Goal: Task Accomplishment & Management: Manage account settings

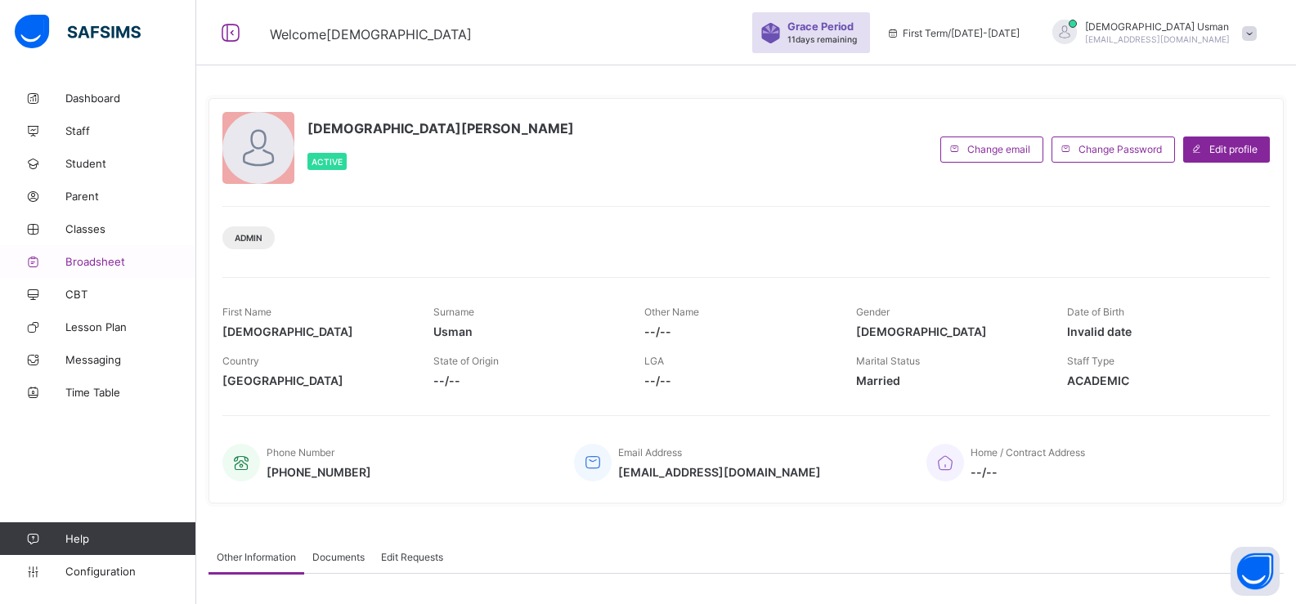
click at [107, 257] on span "Broadsheet" at bounding box center [130, 261] width 131 height 13
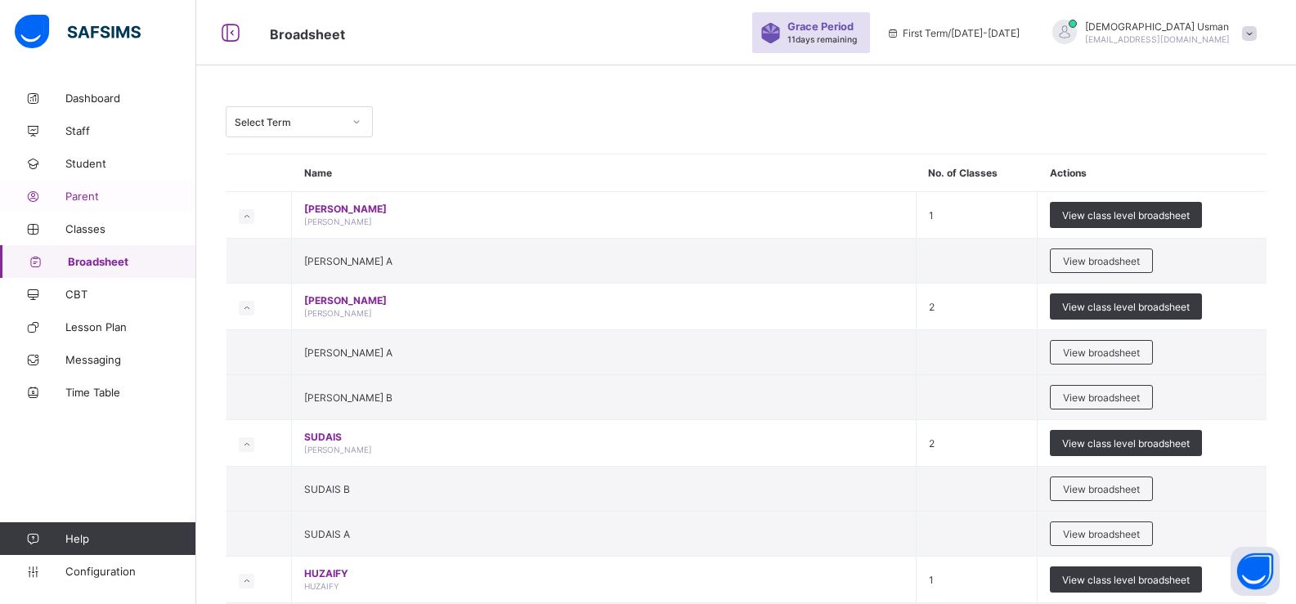
click at [89, 194] on span "Parent" at bounding box center [130, 196] width 131 height 13
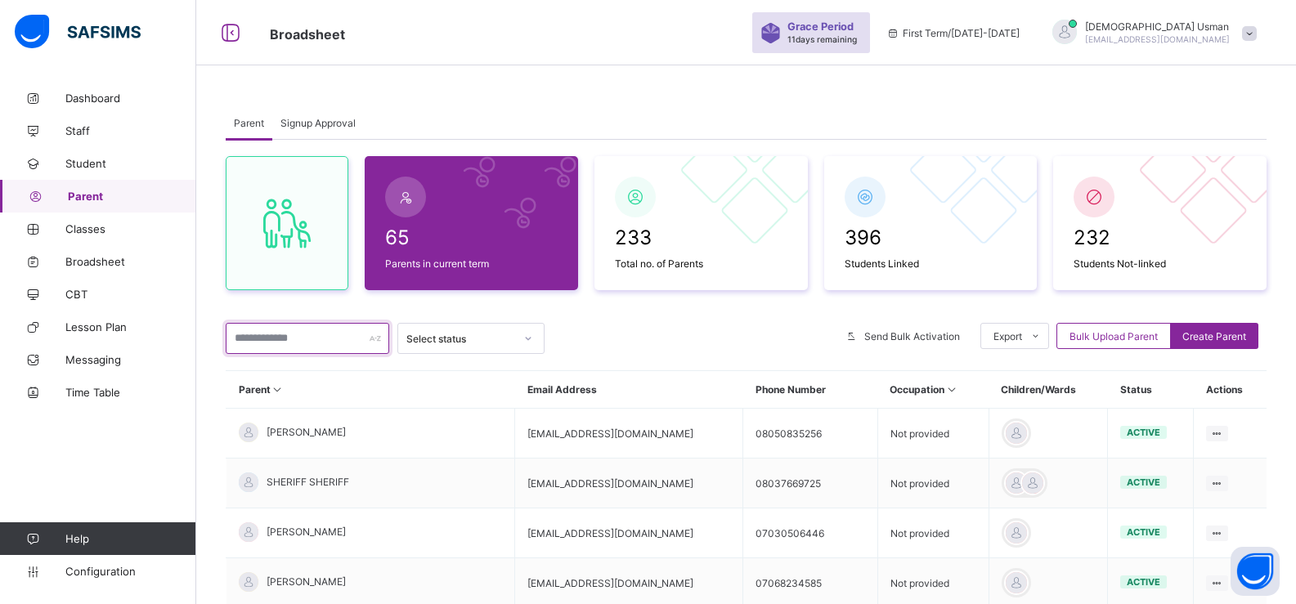
click at [297, 339] on input "text" at bounding box center [308, 338] width 164 height 31
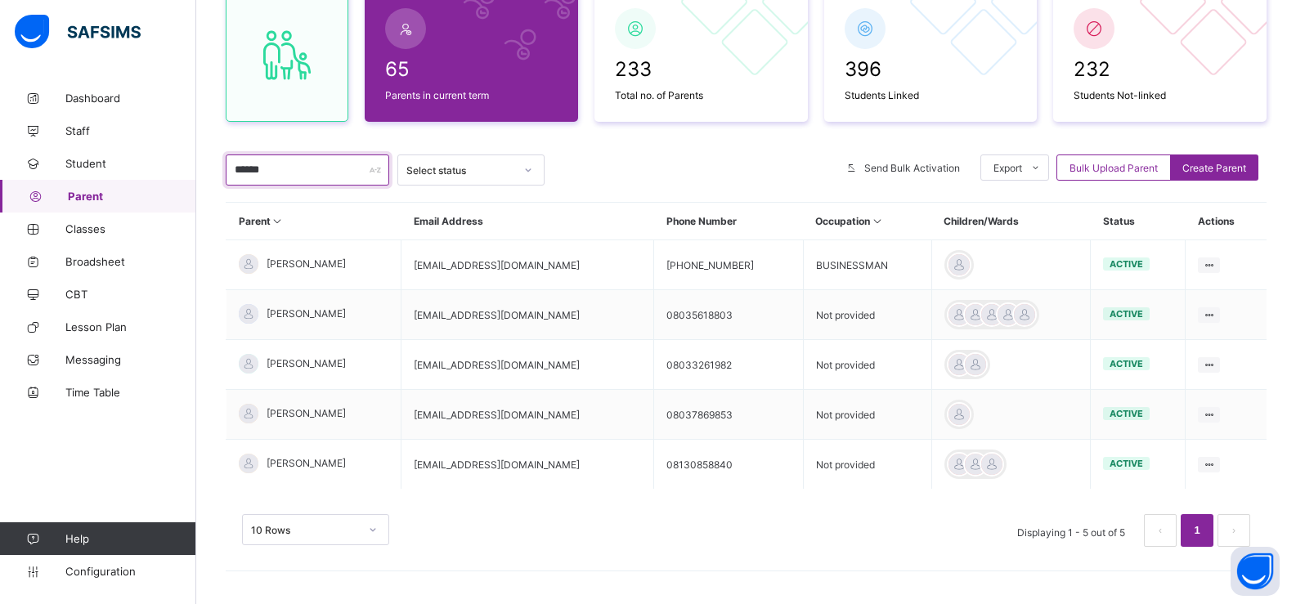
scroll to position [168, 0]
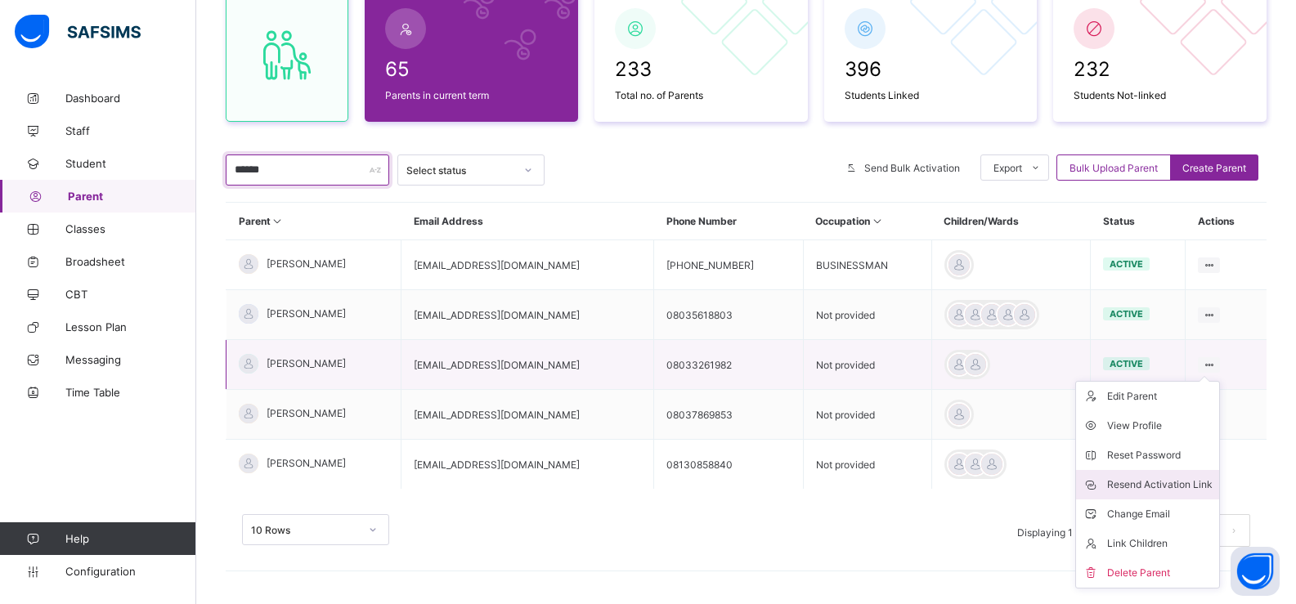
type input "******"
click at [1172, 486] on div "Resend Activation Link" at bounding box center [1159, 485] width 105 height 16
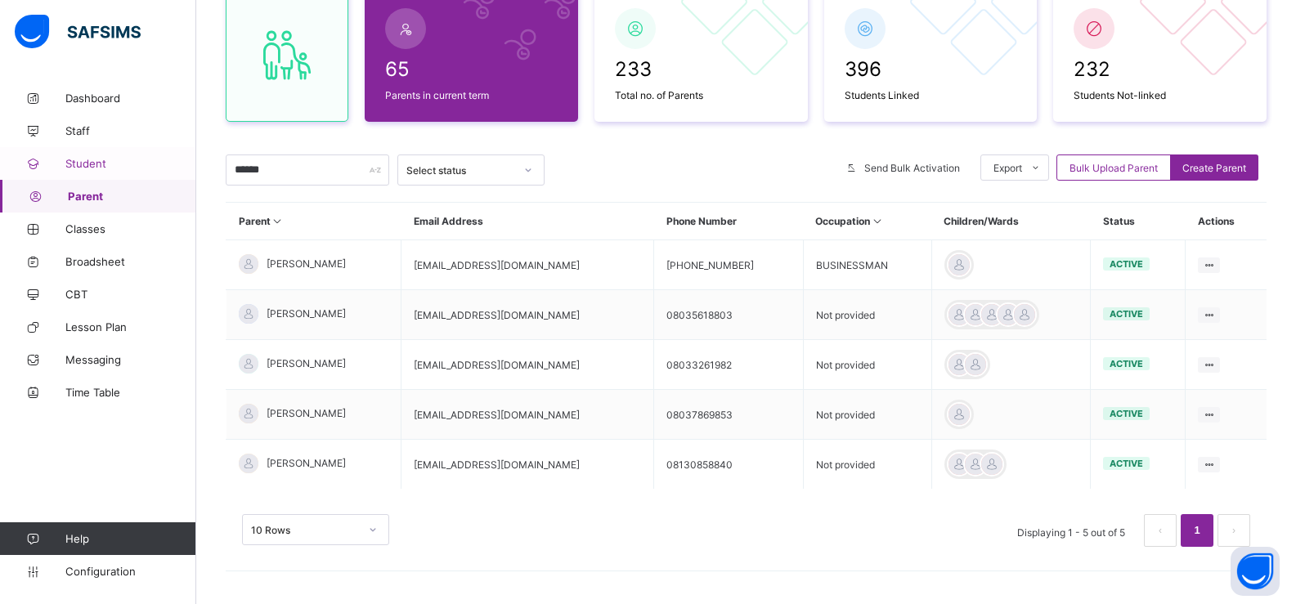
click at [89, 162] on span "Student" at bounding box center [130, 163] width 131 height 13
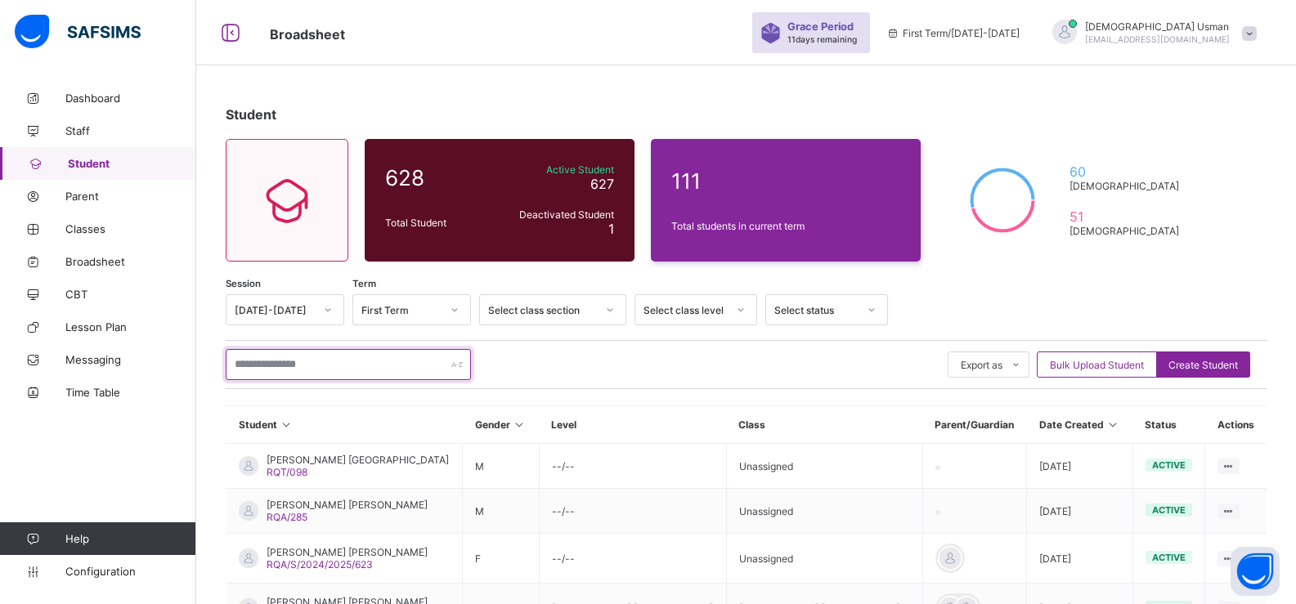
click at [296, 365] on input "text" at bounding box center [348, 364] width 245 height 31
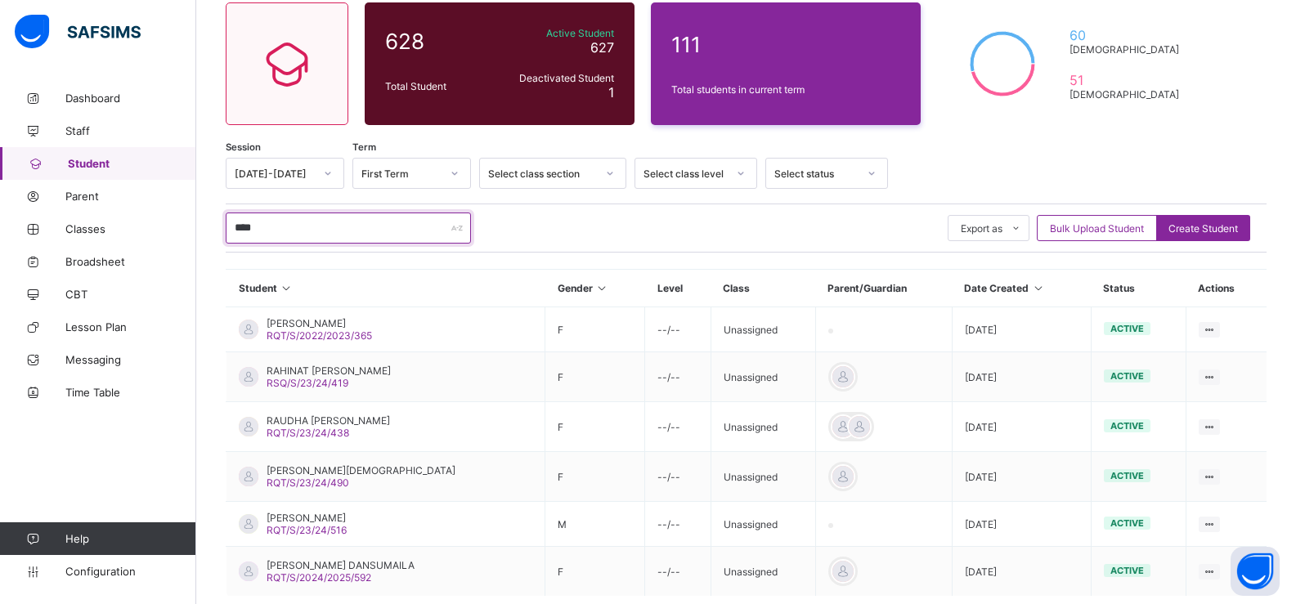
scroll to position [227, 0]
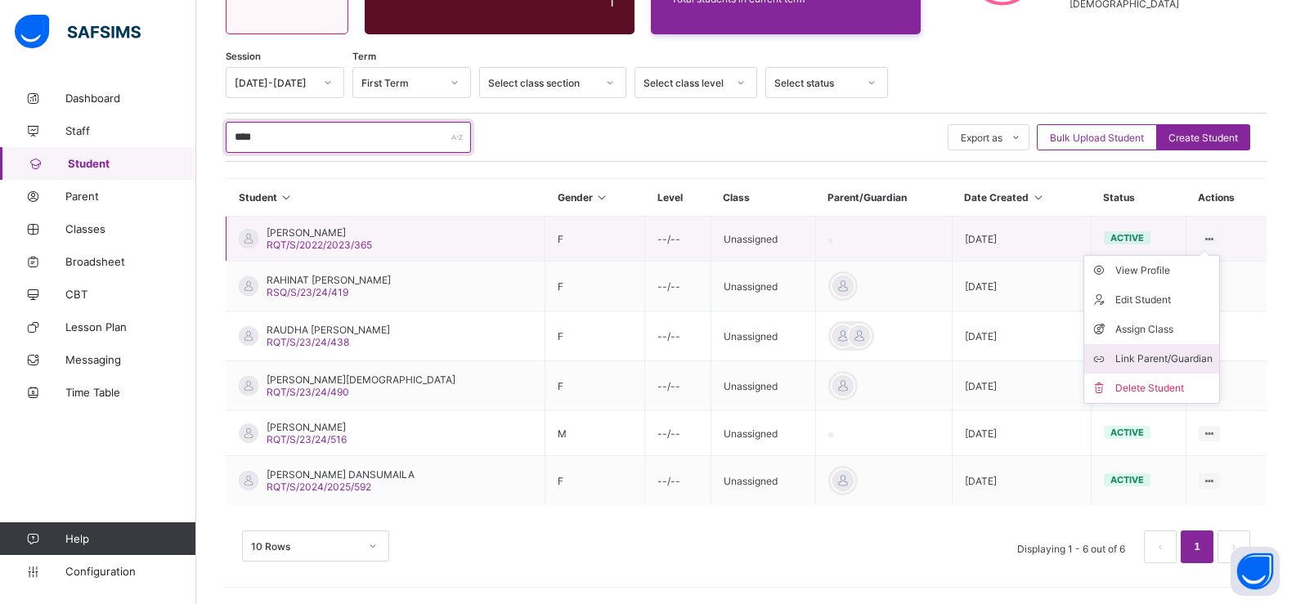
type input "****"
click at [1186, 358] on div "Link Parent/Guardian" at bounding box center [1163, 359] width 97 height 16
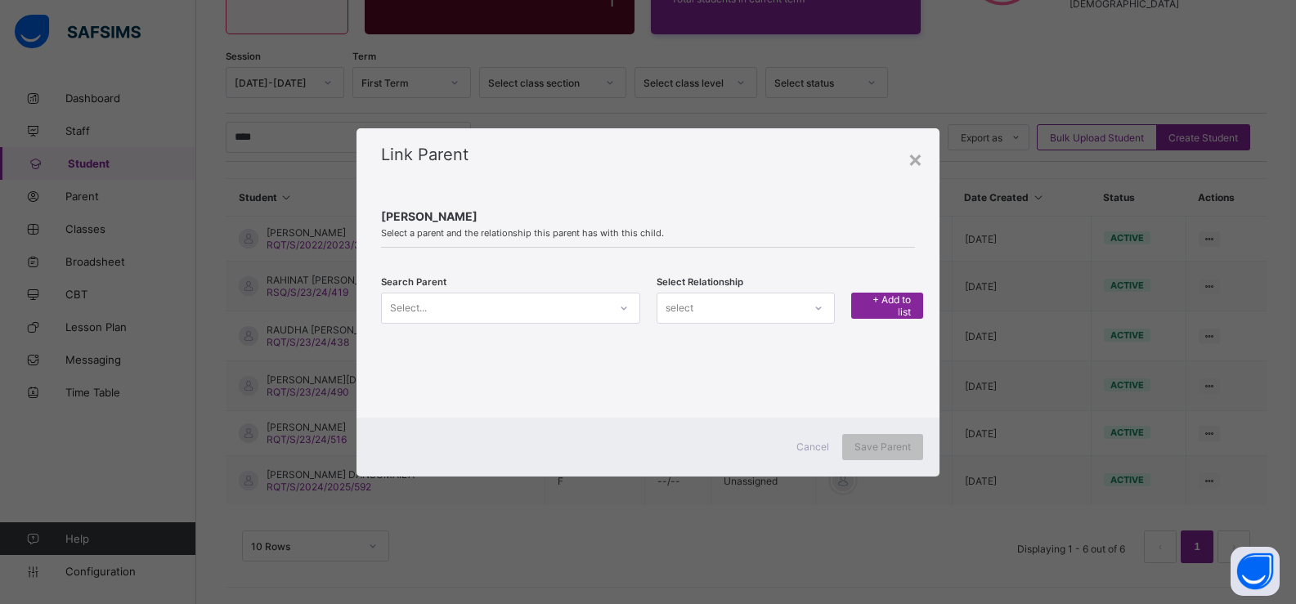
click at [465, 309] on div "Select..." at bounding box center [495, 308] width 226 height 23
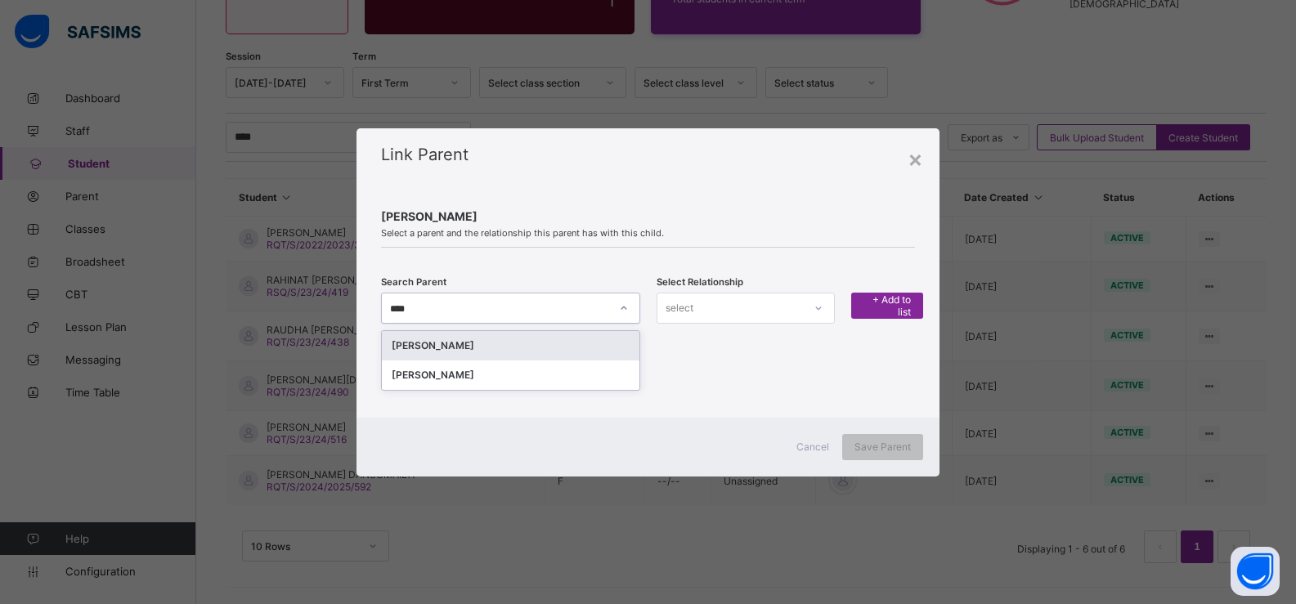
type input "*****"
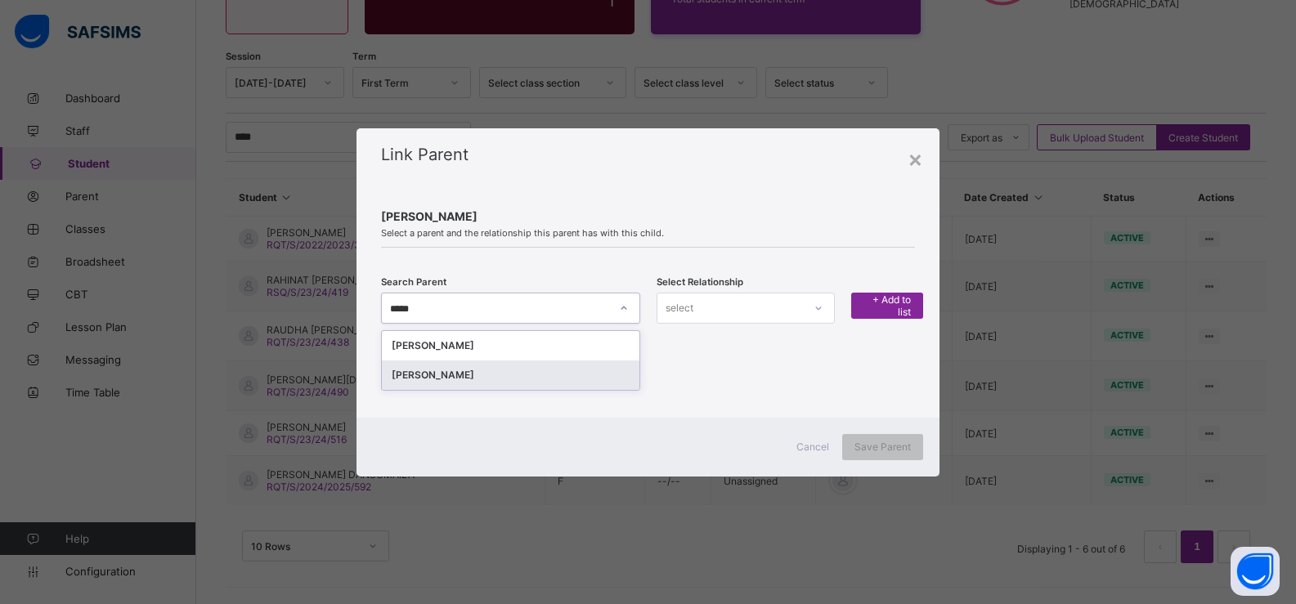
click at [450, 380] on div "[PERSON_NAME]" at bounding box center [511, 375] width 238 height 16
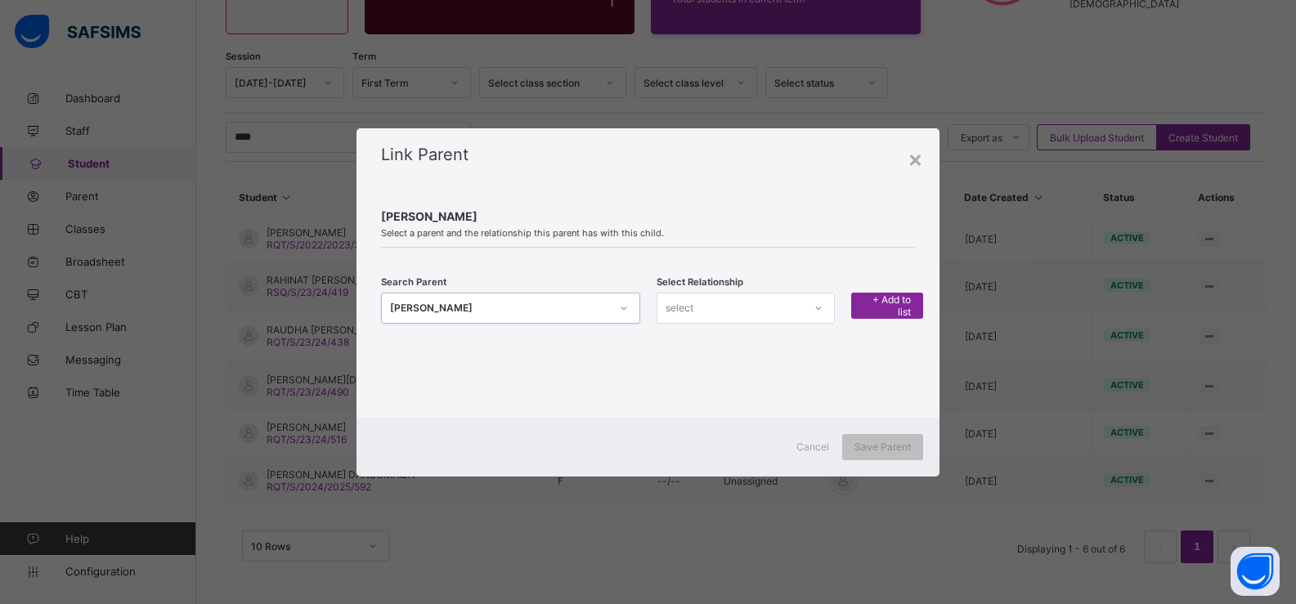
click at [708, 311] on div "select" at bounding box center [730, 308] width 146 height 23
click at [700, 348] on div "Father" at bounding box center [745, 343] width 177 height 25
click at [901, 303] on span "+ Add to list" at bounding box center [886, 306] width 47 height 25
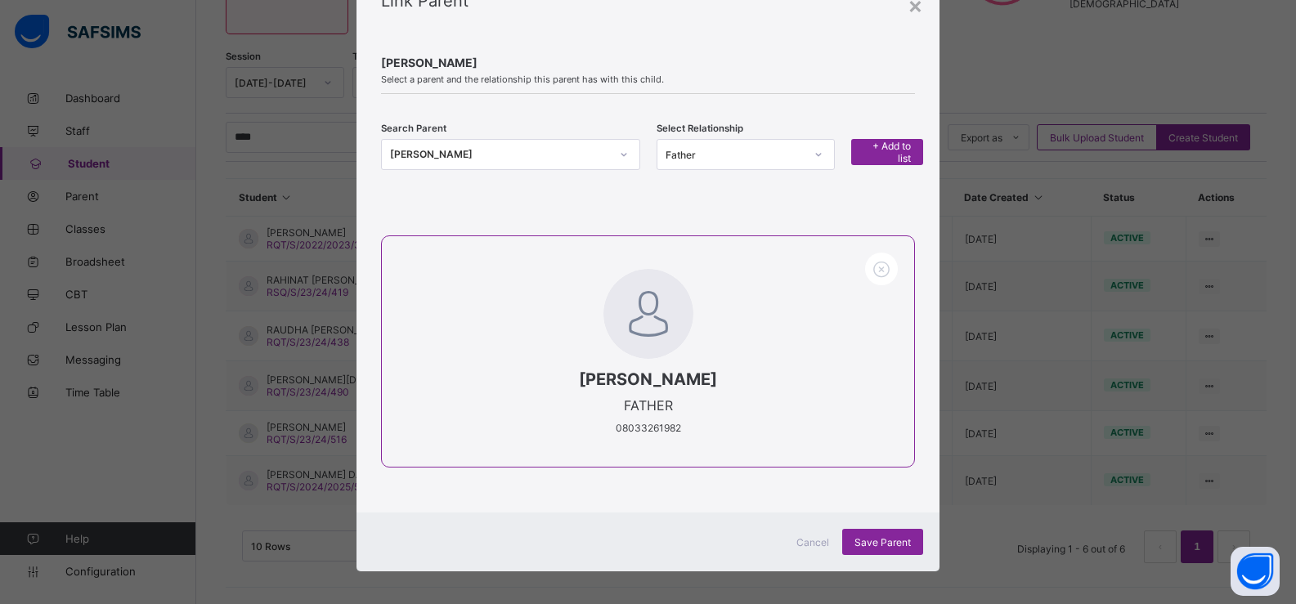
scroll to position [74, 0]
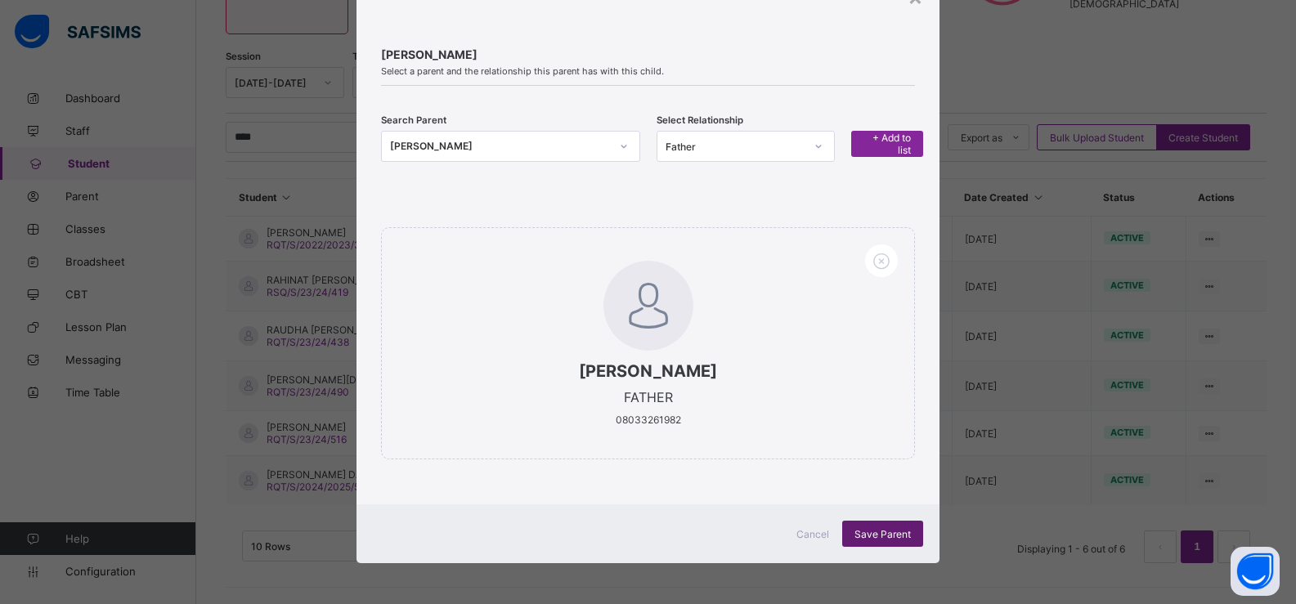
click at [890, 530] on span "Save Parent" at bounding box center [882, 534] width 56 height 12
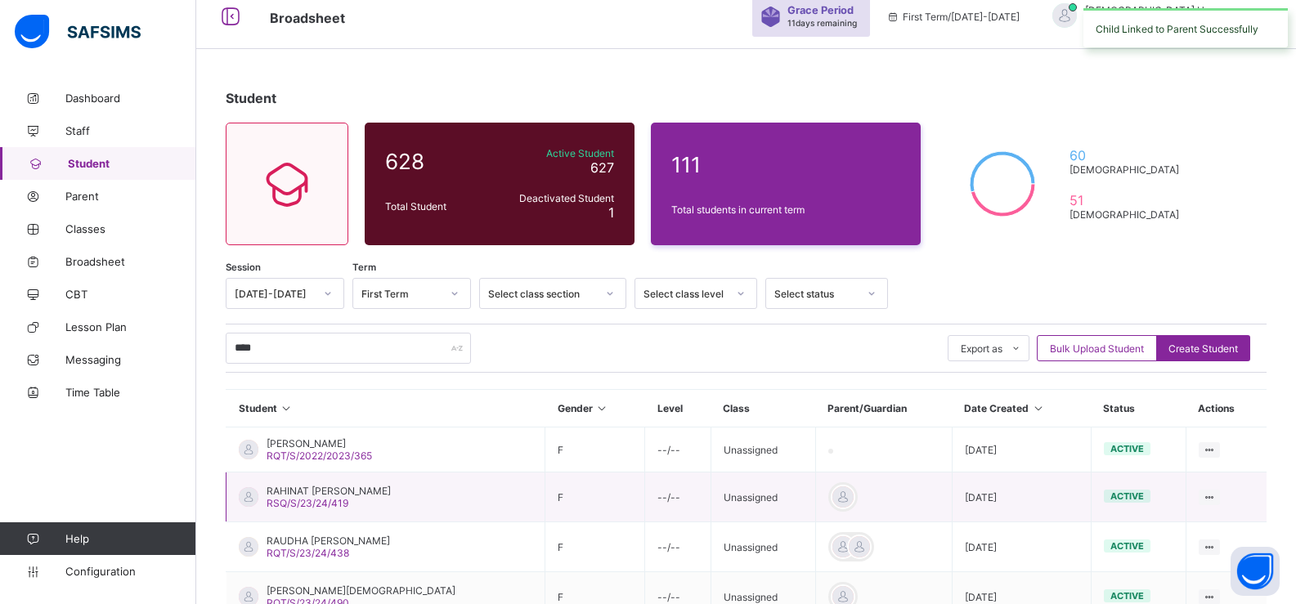
scroll to position [0, 0]
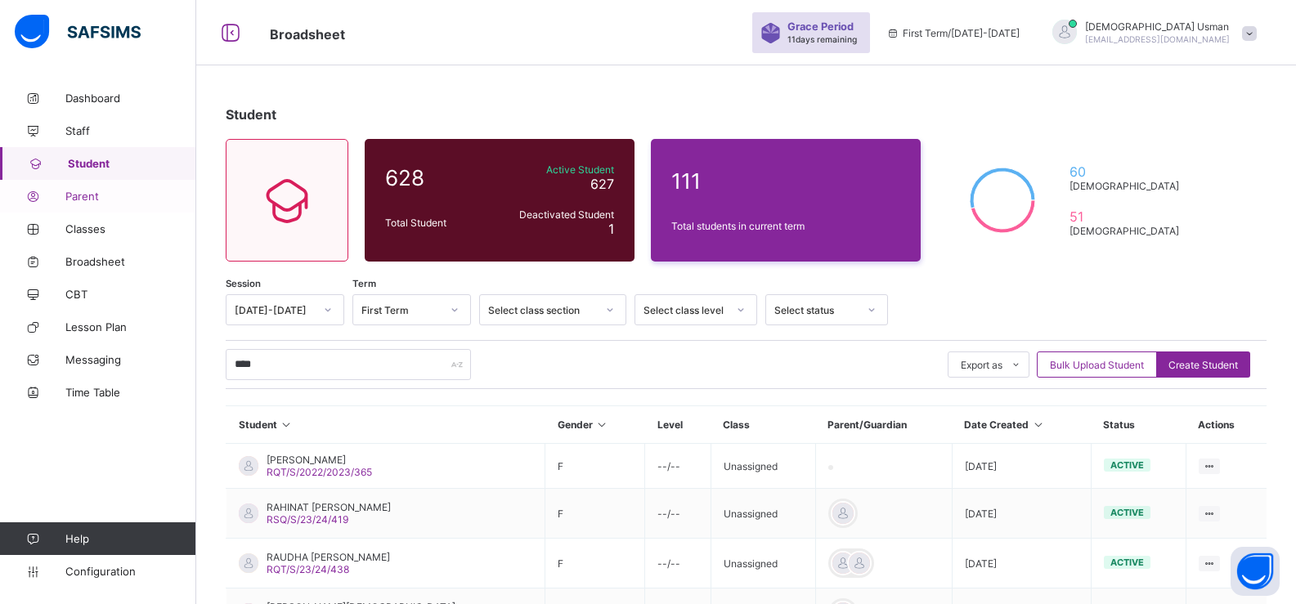
click at [96, 192] on span "Parent" at bounding box center [130, 196] width 131 height 13
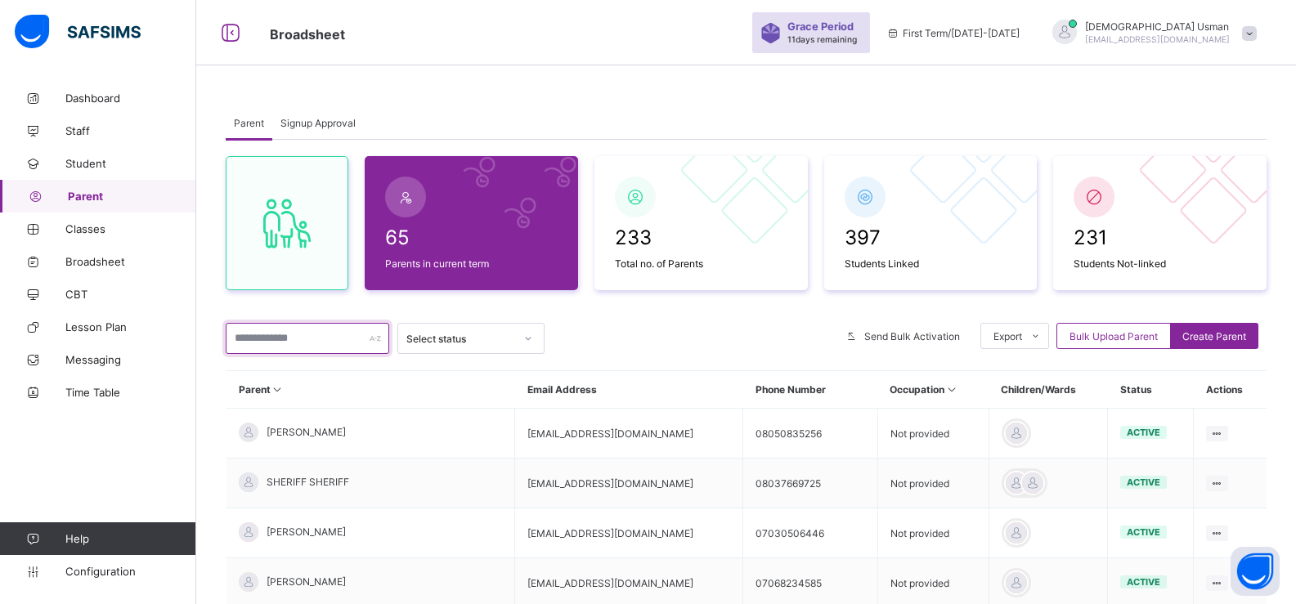
click at [285, 343] on input "text" at bounding box center [308, 338] width 164 height 31
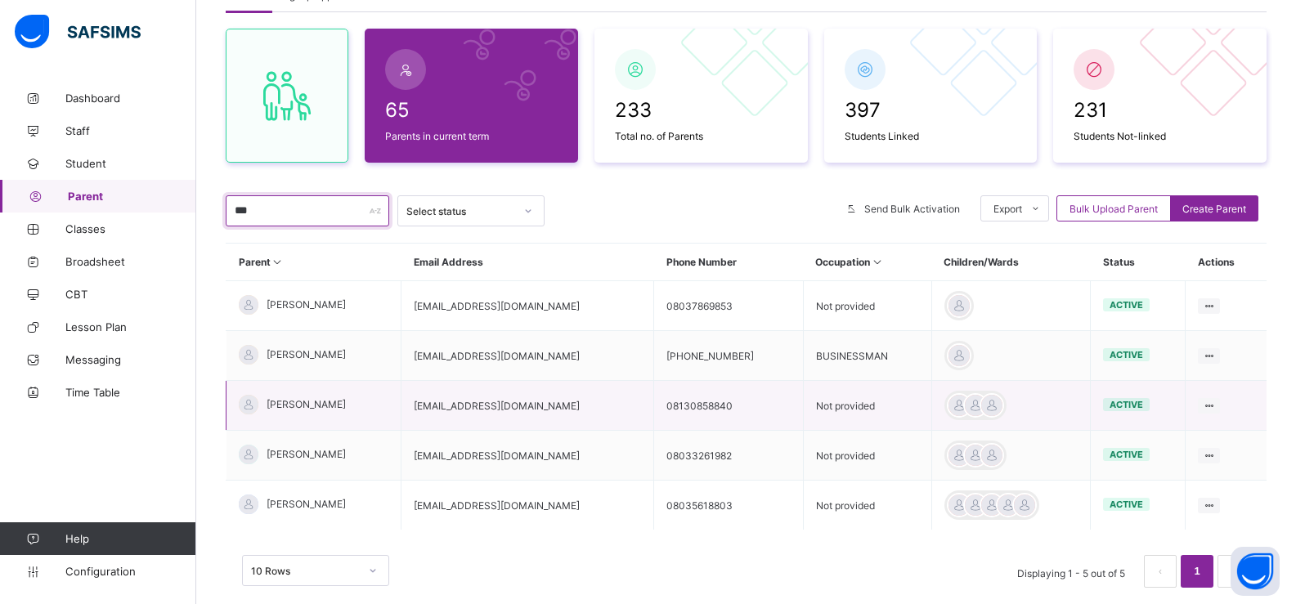
scroll to position [168, 0]
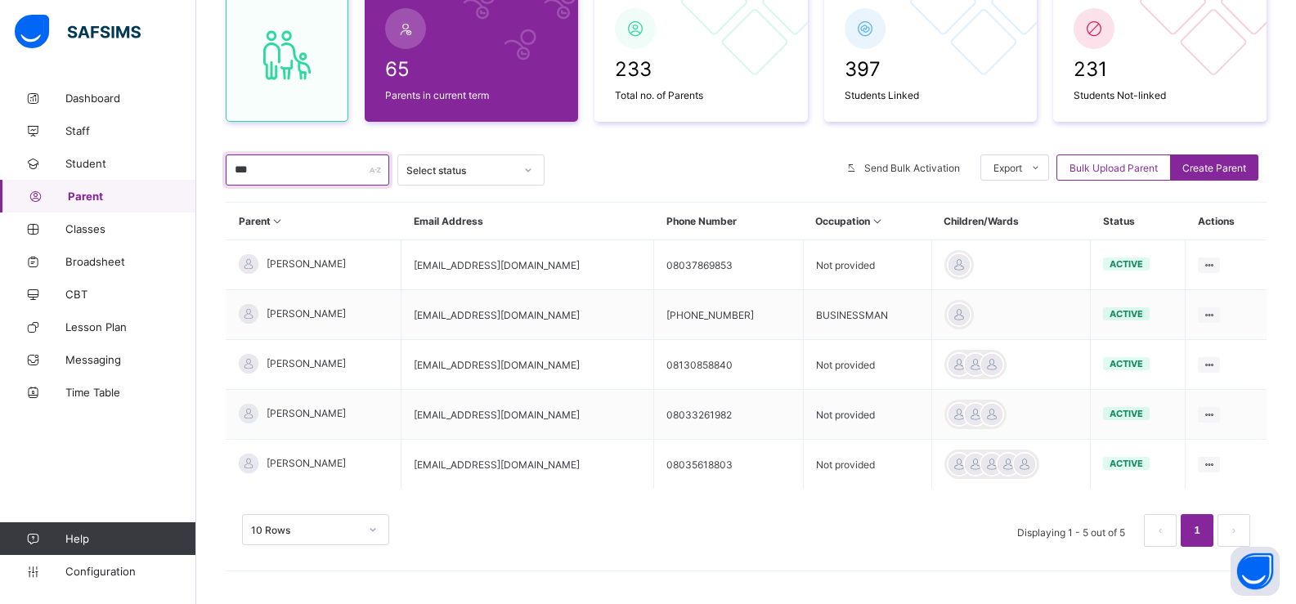
type input "***"
